Goal: Check status: Check status

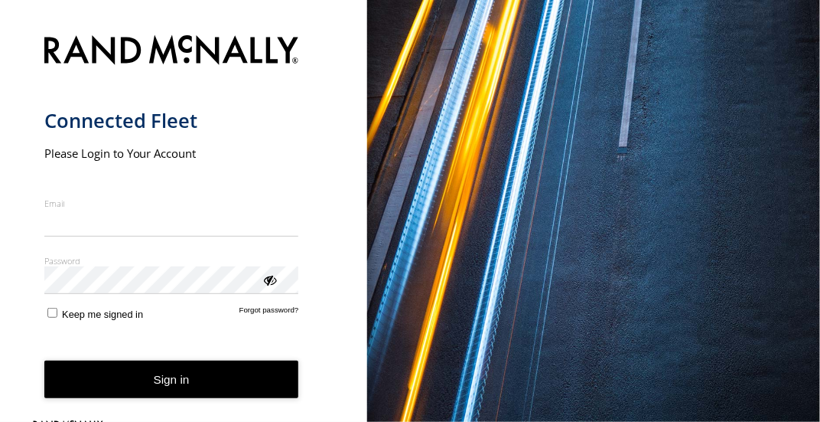
type input "**********"
click at [171, 390] on button "Sign in" at bounding box center [171, 378] width 255 height 37
click at [170, 376] on button "Sign in" at bounding box center [171, 378] width 255 height 37
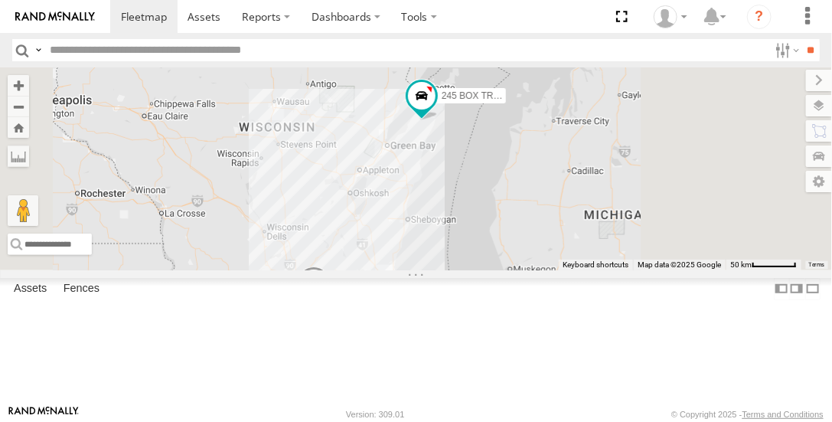
drag, startPoint x: 663, startPoint y: 203, endPoint x: 624, endPoint y: 253, distance: 63.7
click at [624, 253] on div "225 BOX TRUCK 100 KNUCKLE CRANE 245 BOX TRUCK 4 220 BOX TRUCK" at bounding box center [416, 168] width 832 height 202
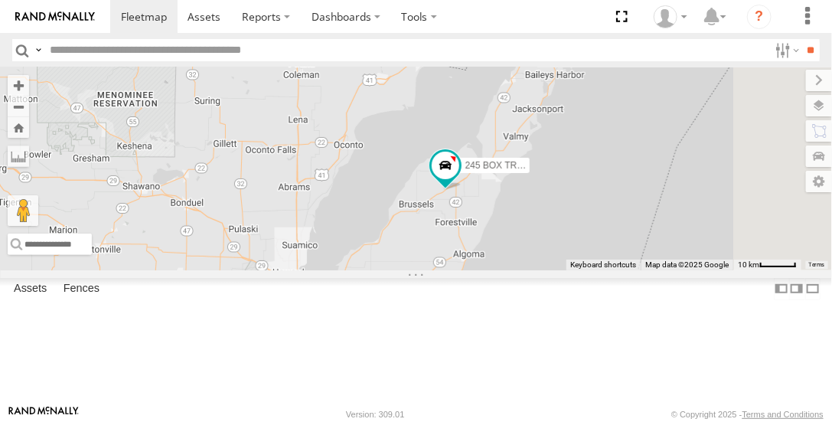
drag, startPoint x: 620, startPoint y: 151, endPoint x: 560, endPoint y: 405, distance: 261.0
click at [559, 408] on body at bounding box center [416, 211] width 832 height 422
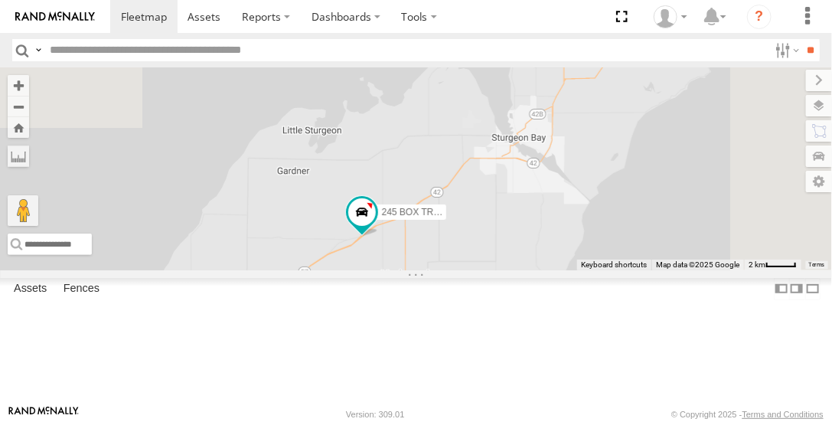
drag, startPoint x: 607, startPoint y: 204, endPoint x: 551, endPoint y: 412, distance: 214.8
click at [543, 421] on html at bounding box center [416, 211] width 832 height 422
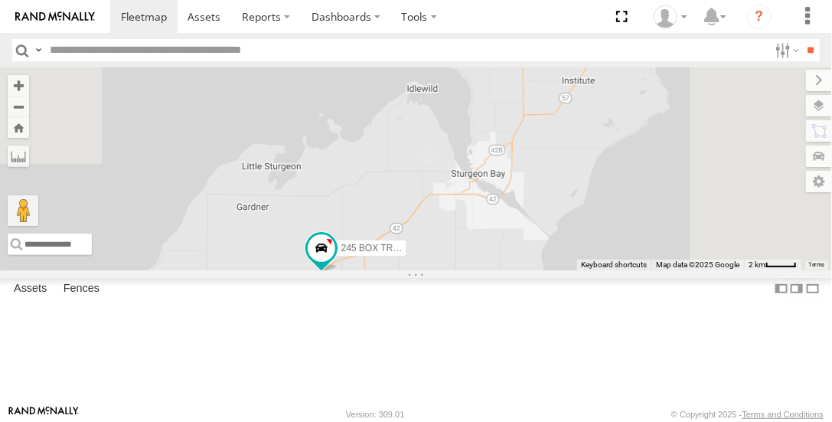
drag, startPoint x: 582, startPoint y: 341, endPoint x: 583, endPoint y: 351, distance: 10.8
click at [576, 269] on div "225 BOX TRUCK 100 KNUCKLE CRANE 245 BOX TRUCK 220 BOX TRUCK" at bounding box center [416, 168] width 832 height 202
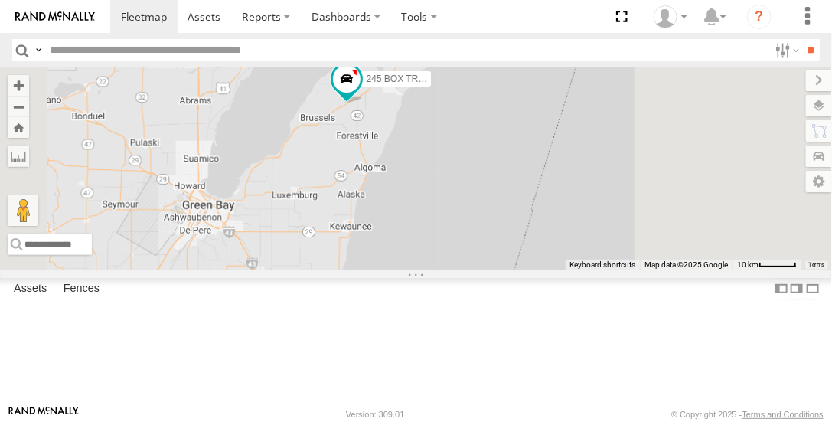
drag, startPoint x: 591, startPoint y: 314, endPoint x: 554, endPoint y: 187, distance: 131.5
click at [558, 178] on div "225 BOX TRUCK 100 KNUCKLE CRANE 245 BOX TRUCK 220 BOX TRUCK" at bounding box center [416, 168] width 832 height 202
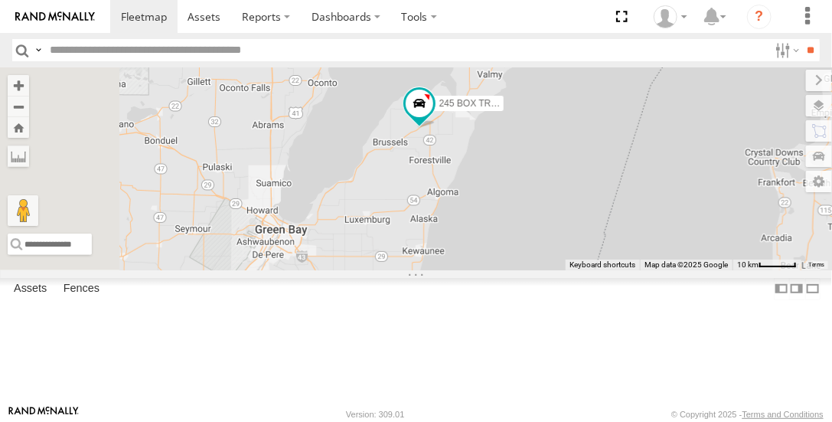
drag, startPoint x: 503, startPoint y: 304, endPoint x: 578, endPoint y: 329, distance: 79.1
click at [578, 269] on div "225 BOX TRUCK 100 KNUCKLE CRANE 245 BOX TRUCK 220 BOX TRUCK" at bounding box center [416, 168] width 832 height 202
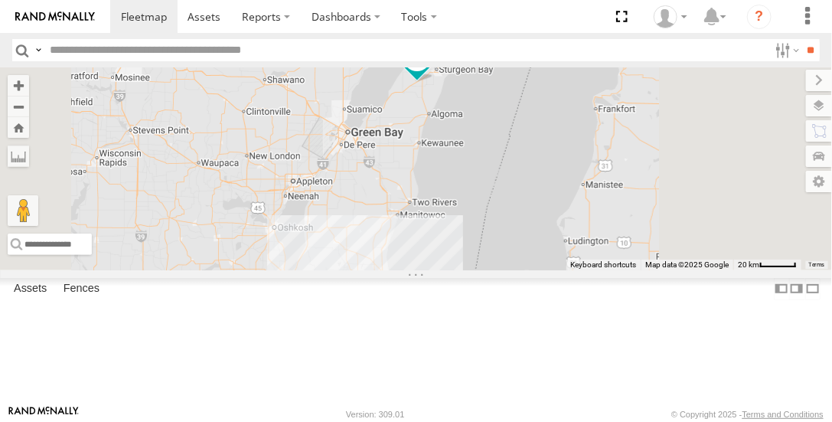
drag, startPoint x: 572, startPoint y: 281, endPoint x: 572, endPoint y: 183, distance: 97.9
click at [572, 182] on div "225 BOX TRUCK 100 KNUCKLE CRANE 245 BOX TRUCK 220 BOX TRUCK" at bounding box center [416, 168] width 832 height 202
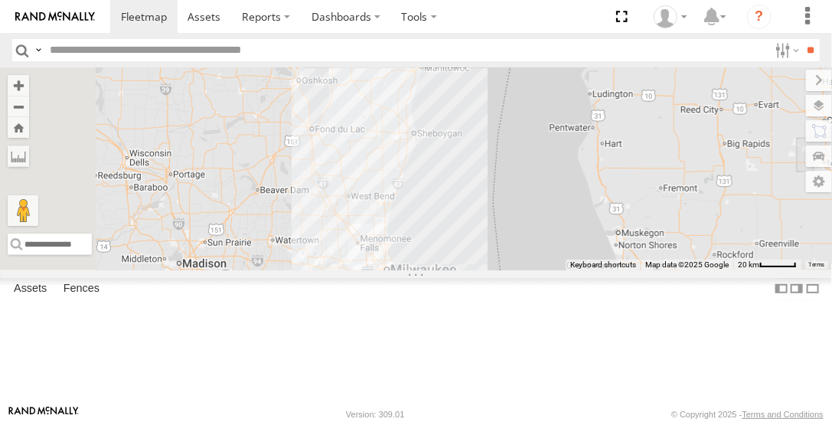
drag, startPoint x: 552, startPoint y: 295, endPoint x: 599, endPoint y: 253, distance: 63.4
click at [595, 180] on div "225 BOX TRUCK 100 KNUCKLE CRANE 245 BOX TRUCK 220 BOX TRUCK" at bounding box center [416, 168] width 832 height 202
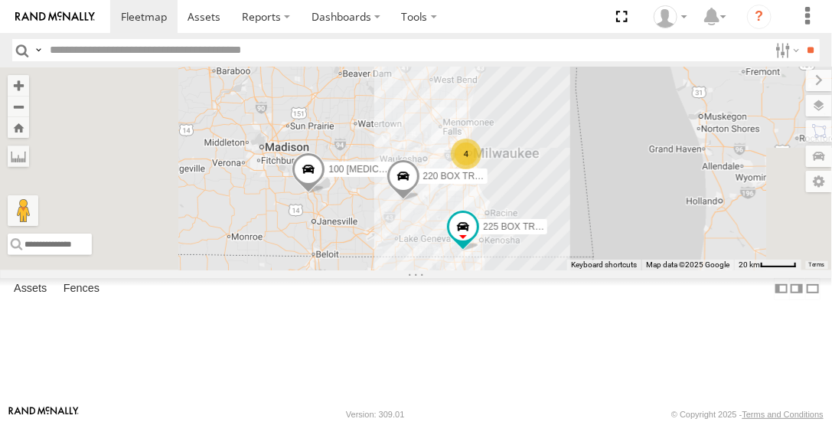
drag, startPoint x: 562, startPoint y: 261, endPoint x: 642, endPoint y: 148, distance: 138.9
click at [644, 145] on div "225 BOX TRUCK 100 KNUCKLE CRANE 245 BOX TRUCK 220 BOX TRUCK 4" at bounding box center [416, 168] width 832 height 202
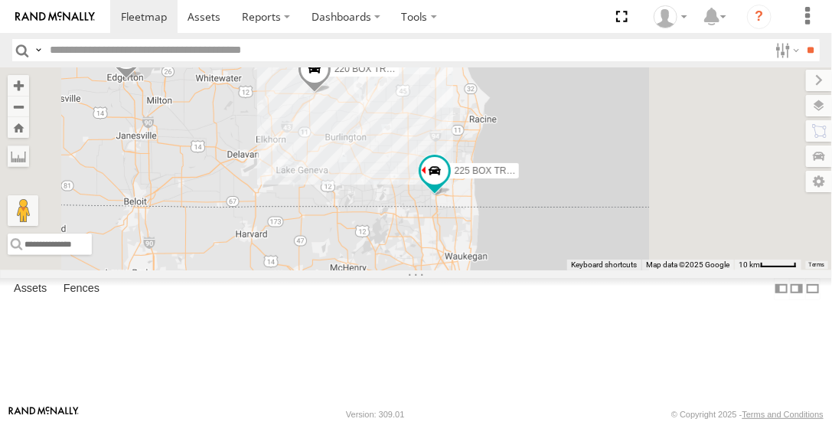
drag, startPoint x: 620, startPoint y: 323, endPoint x: 599, endPoint y: 246, distance: 79.3
click at [546, 230] on div "225 BOX TRUCK 100 KNUCKLE CRANE 245 BOX TRUCK 220 BOX TRUCK 2 2" at bounding box center [416, 168] width 832 height 202
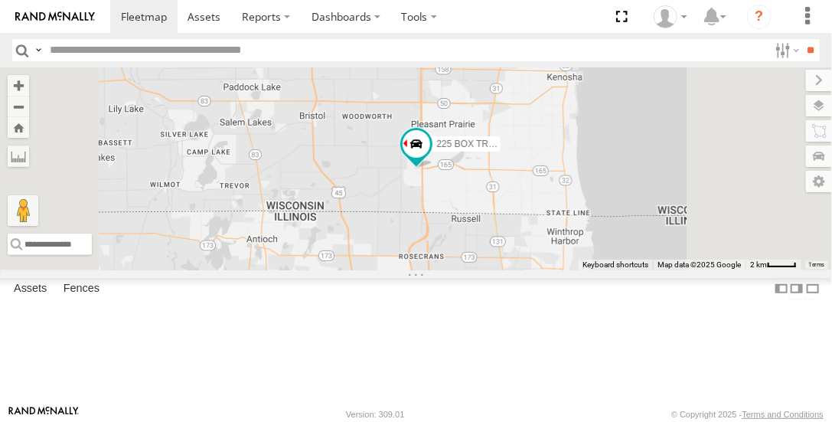
drag, startPoint x: 606, startPoint y: 301, endPoint x: 551, endPoint y: 240, distance: 82.9
click at [551, 240] on div "225 BOX TRUCK 100 KNUCKLE CRANE 245 BOX TRUCK 220 BOX TRUCK" at bounding box center [416, 168] width 832 height 202
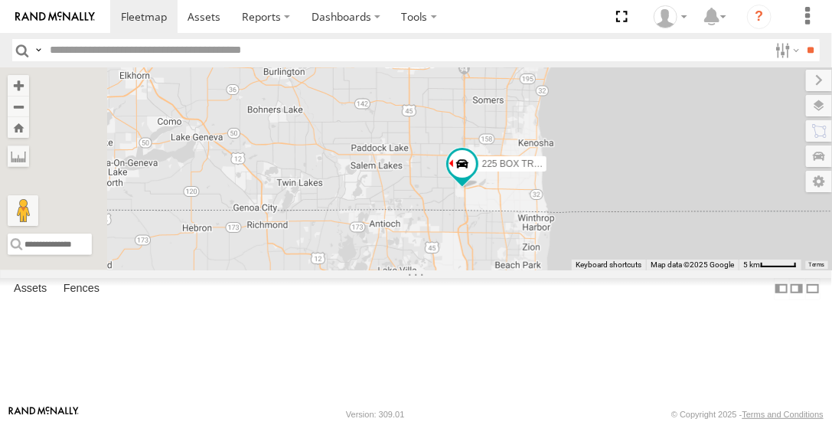
drag, startPoint x: 536, startPoint y: 228, endPoint x: 636, endPoint y: 249, distance: 102.5
click at [637, 249] on div "225 BOX TRUCK 100 KNUCKLE CRANE 245 BOX TRUCK 220 BOX TRUCK" at bounding box center [416, 168] width 832 height 202
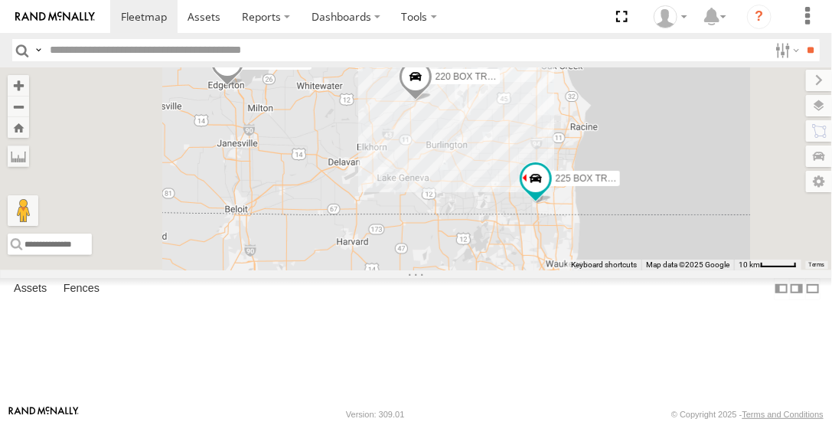
drag, startPoint x: 617, startPoint y: 240, endPoint x: 627, endPoint y: 244, distance: 11.4
click at [651, 250] on div "225 BOX TRUCK 100 KNUCKLE CRANE 245 BOX TRUCK 220 BOX TRUCK 2 215 BOX TRUCK" at bounding box center [416, 168] width 832 height 202
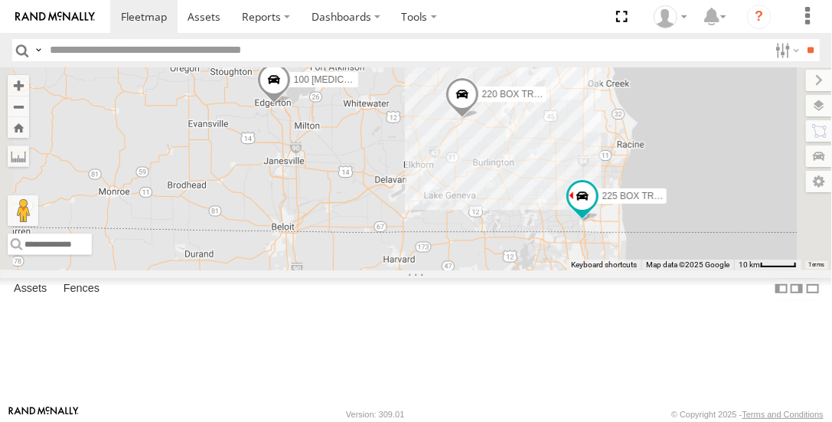
drag, startPoint x: 587, startPoint y: 233, endPoint x: 631, endPoint y: 246, distance: 45.5
click at [634, 253] on div "225 BOX TRUCK 100 KNUCKLE CRANE 245 BOX TRUCK 220 BOX TRUCK 2 2" at bounding box center [416, 168] width 832 height 202
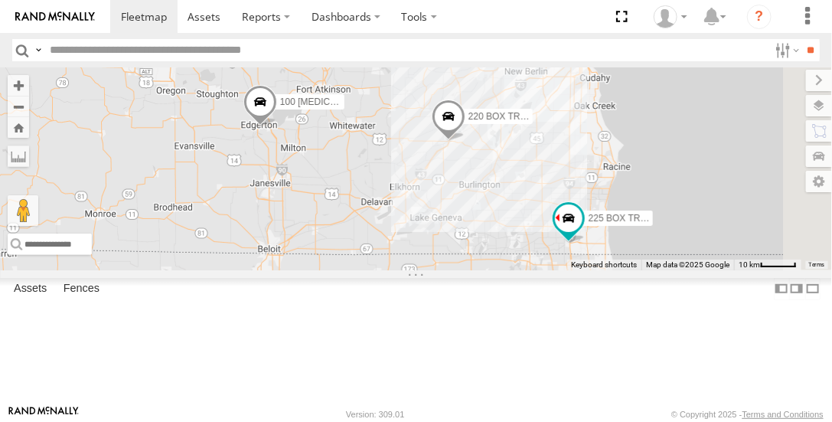
drag, startPoint x: 620, startPoint y: 228, endPoint x: 603, endPoint y: 262, distance: 37.6
click at [603, 262] on div "225 BOX TRUCK 100 KNUCKLE CRANE 245 BOX TRUCK 220 BOX TRUCK 2 2" at bounding box center [416, 168] width 832 height 202
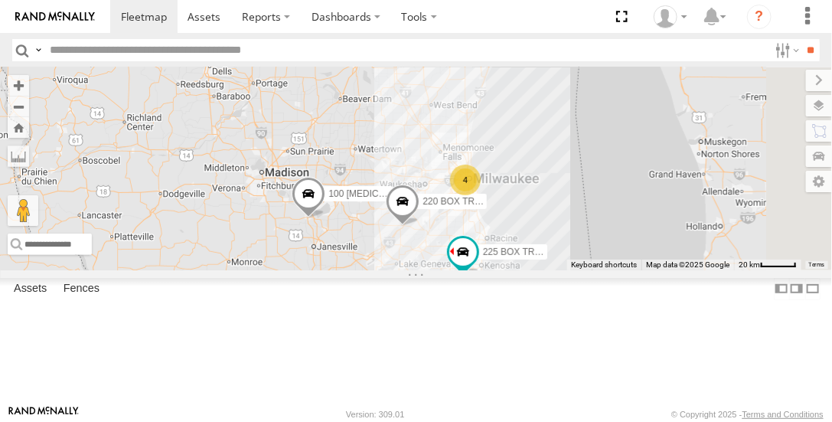
drag, startPoint x: 579, startPoint y: 198, endPoint x: 554, endPoint y: 253, distance: 59.9
click at [554, 253] on div "225 BOX TRUCK 100 KNUCKLE CRANE 245 BOX TRUCK 220 BOX TRUCK 4" at bounding box center [416, 168] width 832 height 202
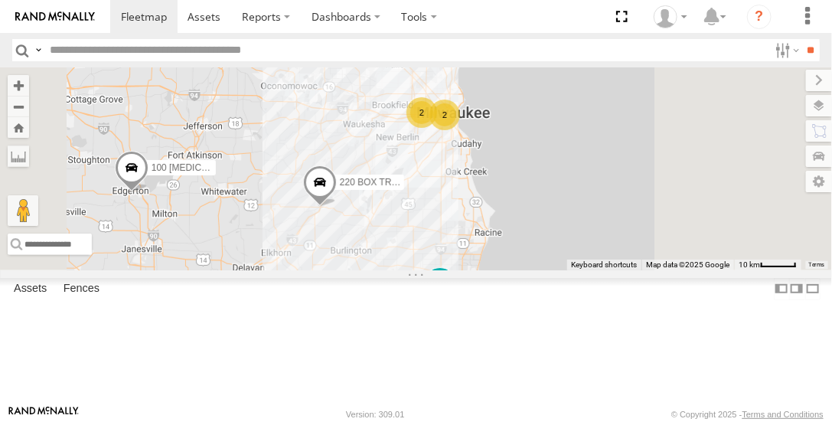
drag, startPoint x: 664, startPoint y: 240, endPoint x: 604, endPoint y: 274, distance: 68.5
click at [561, 269] on div "225 BOX TRUCK 100 KNUCKLE CRANE 245 BOX TRUCK 220 BOX TRUCK 2 2" at bounding box center [416, 168] width 832 height 202
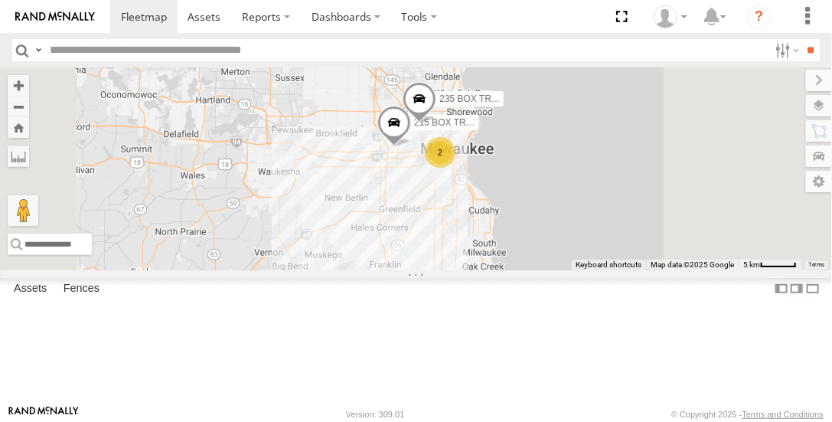
drag, startPoint x: 601, startPoint y: 288, endPoint x: 588, endPoint y: 334, distance: 46.8
click at [588, 269] on div "225 BOX TRUCK 100 KNUCKLE CRANE 245 BOX TRUCK 220 BOX TRUCK 2 215 BOX TRUCK 235…" at bounding box center [416, 168] width 832 height 202
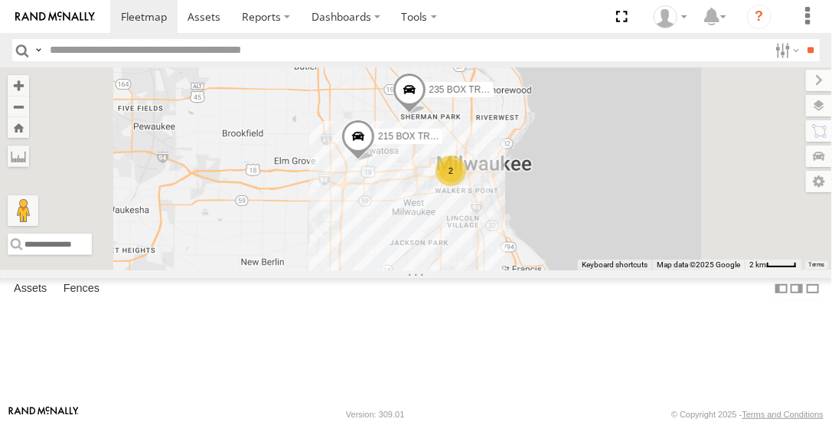
drag, startPoint x: 588, startPoint y: 246, endPoint x: 566, endPoint y: 337, distance: 94.5
click at [566, 269] on div "225 BOX TRUCK 100 KNUCKLE CRANE 245 BOX TRUCK 220 BOX TRUCK 215 BOX TRUCK 235 B…" at bounding box center [416, 168] width 832 height 202
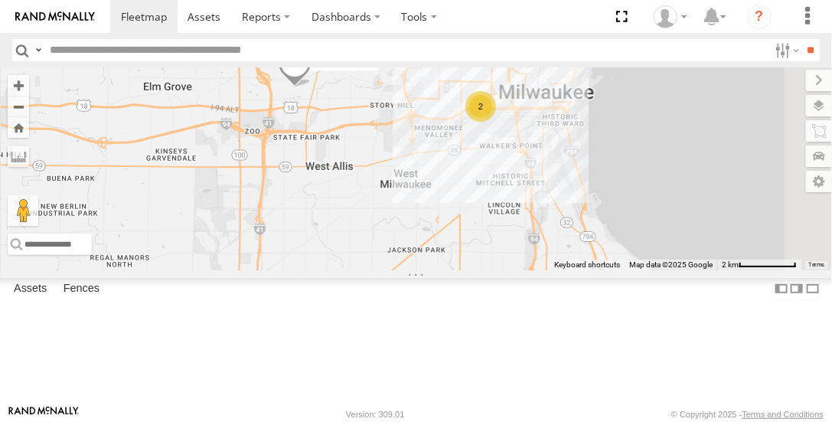
drag, startPoint x: 519, startPoint y: 235, endPoint x: 419, endPoint y: 197, distance: 106.3
click at [416, 197] on div "225 BOX TRUCK 100 KNUCKLE CRANE 245 BOX TRUCK 220 BOX TRUCK 215 BOX TRUCK 235 B…" at bounding box center [416, 168] width 832 height 202
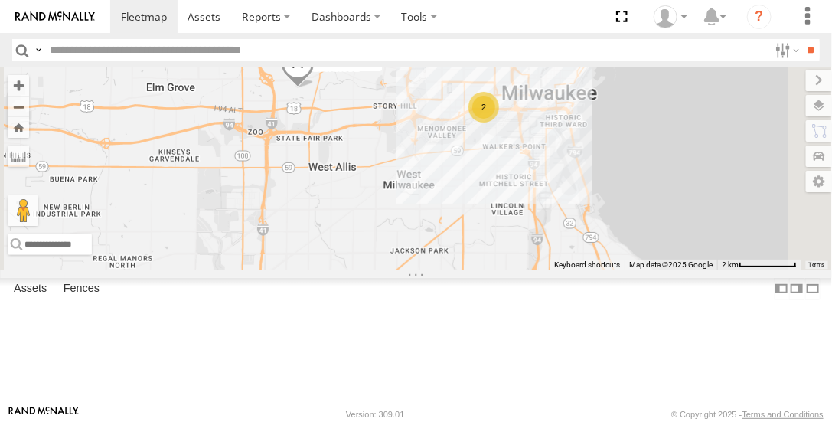
click at [314, 88] on span at bounding box center [298, 67] width 34 height 41
click at [402, 77] on div at bounding box center [298, 65] width 208 height 23
click at [318, 70] on label at bounding box center [303, 65] width 30 height 11
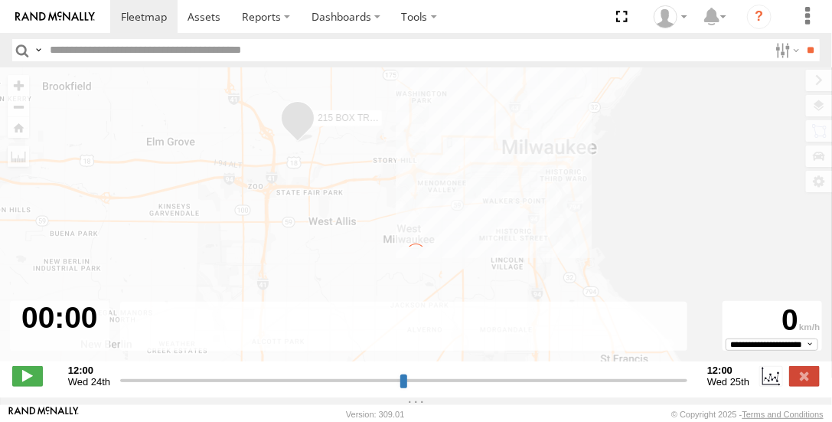
type input "**********"
